Goal: Information Seeking & Learning: Compare options

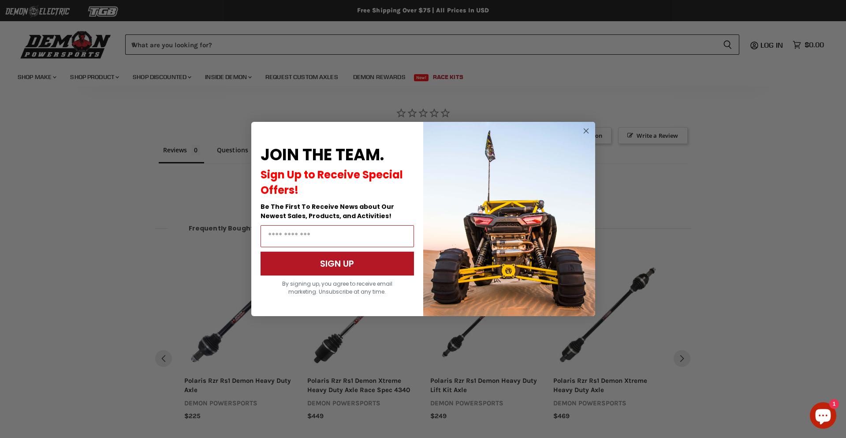
scroll to position [1137, 0]
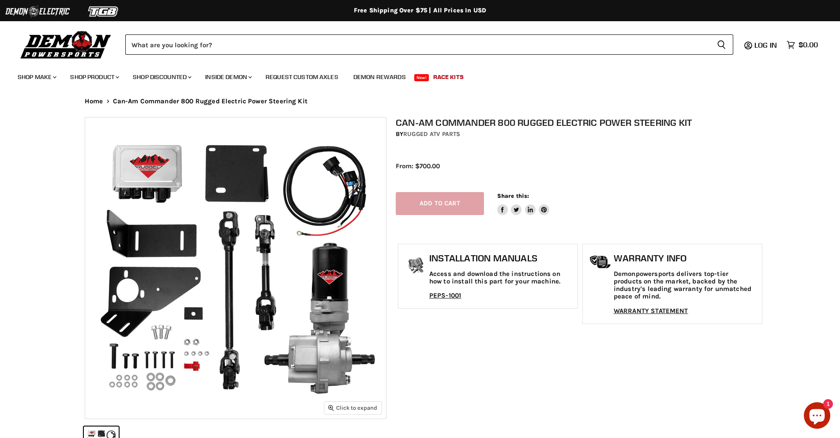
select select "******"
